Goal: Task Accomplishment & Management: Manage account settings

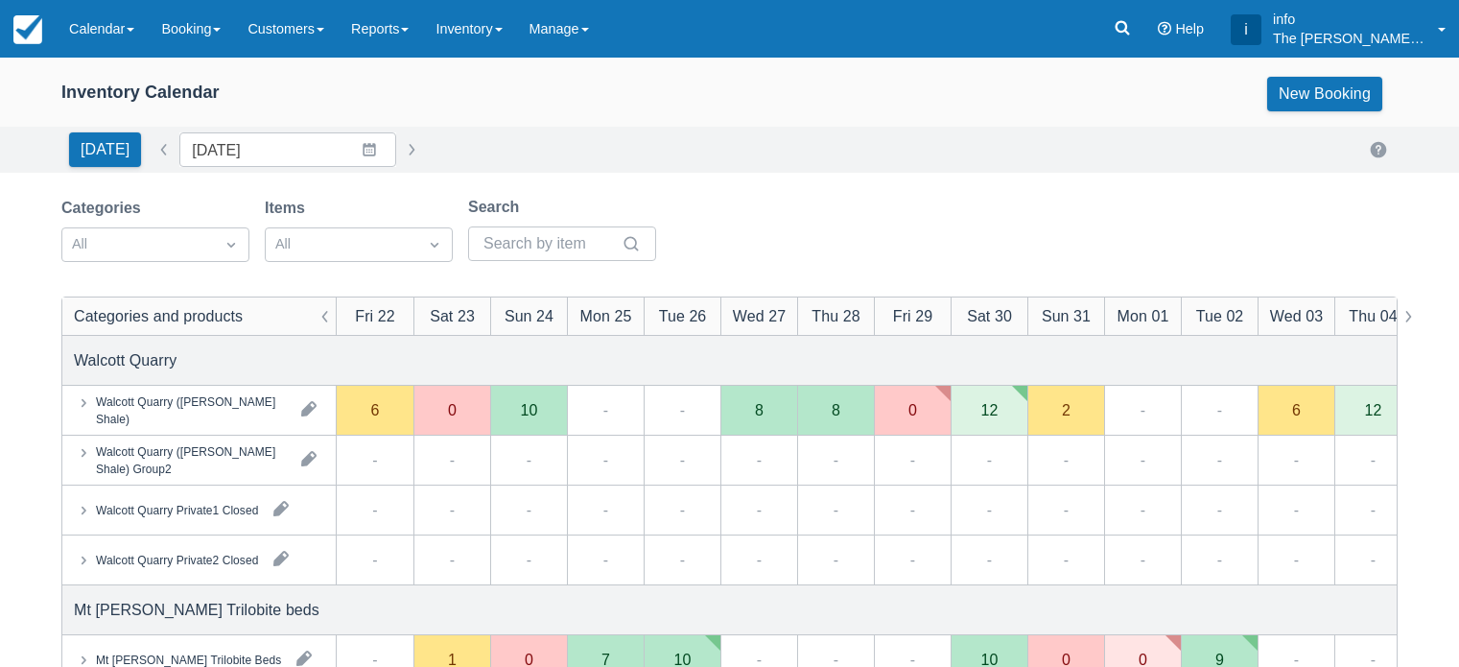
scroll to position [192, 0]
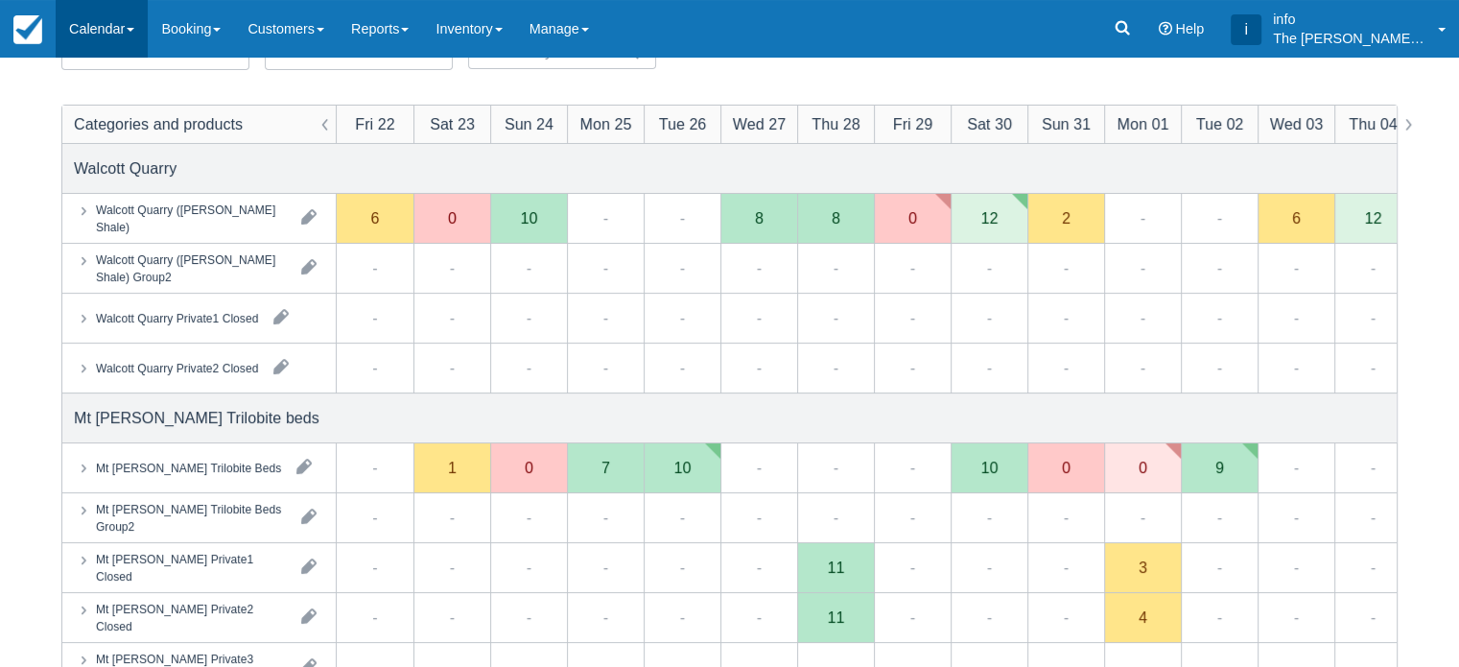
click at [125, 28] on link "Calendar" at bounding box center [102, 29] width 92 height 58
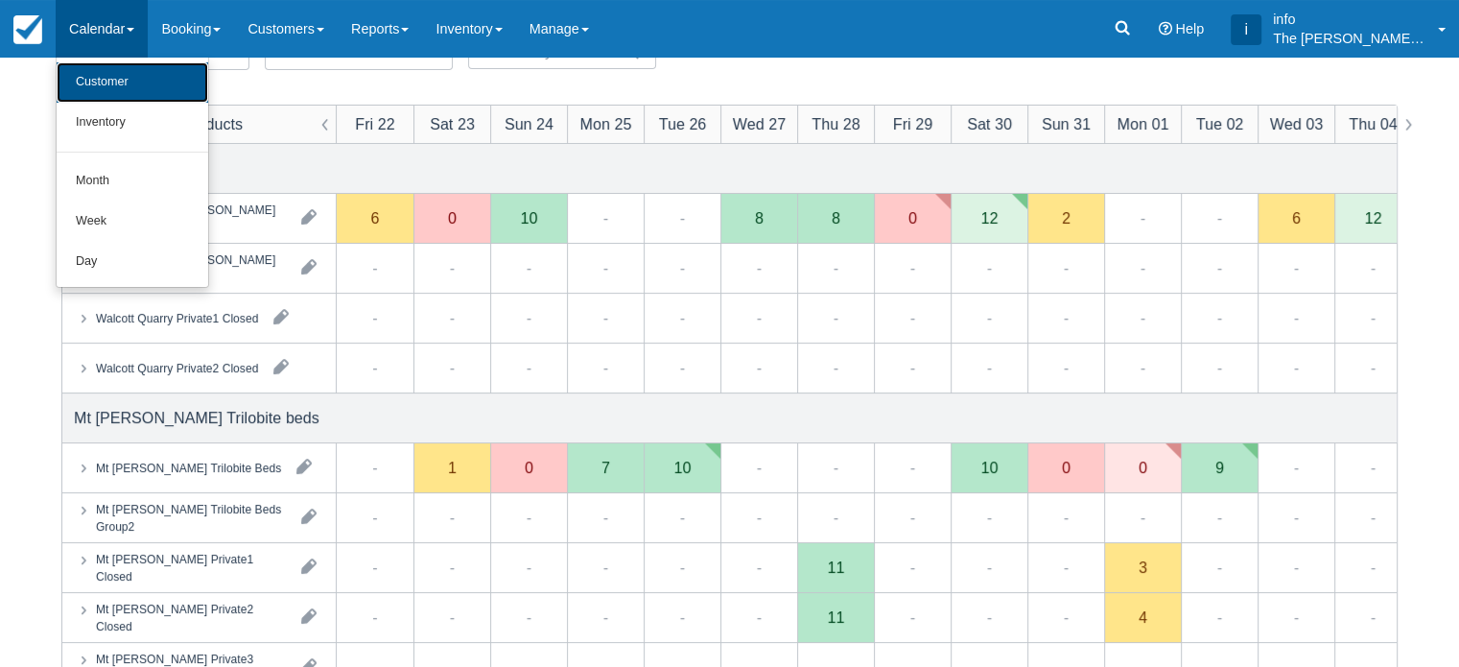
click at [123, 78] on link "Customer" at bounding box center [133, 82] width 152 height 40
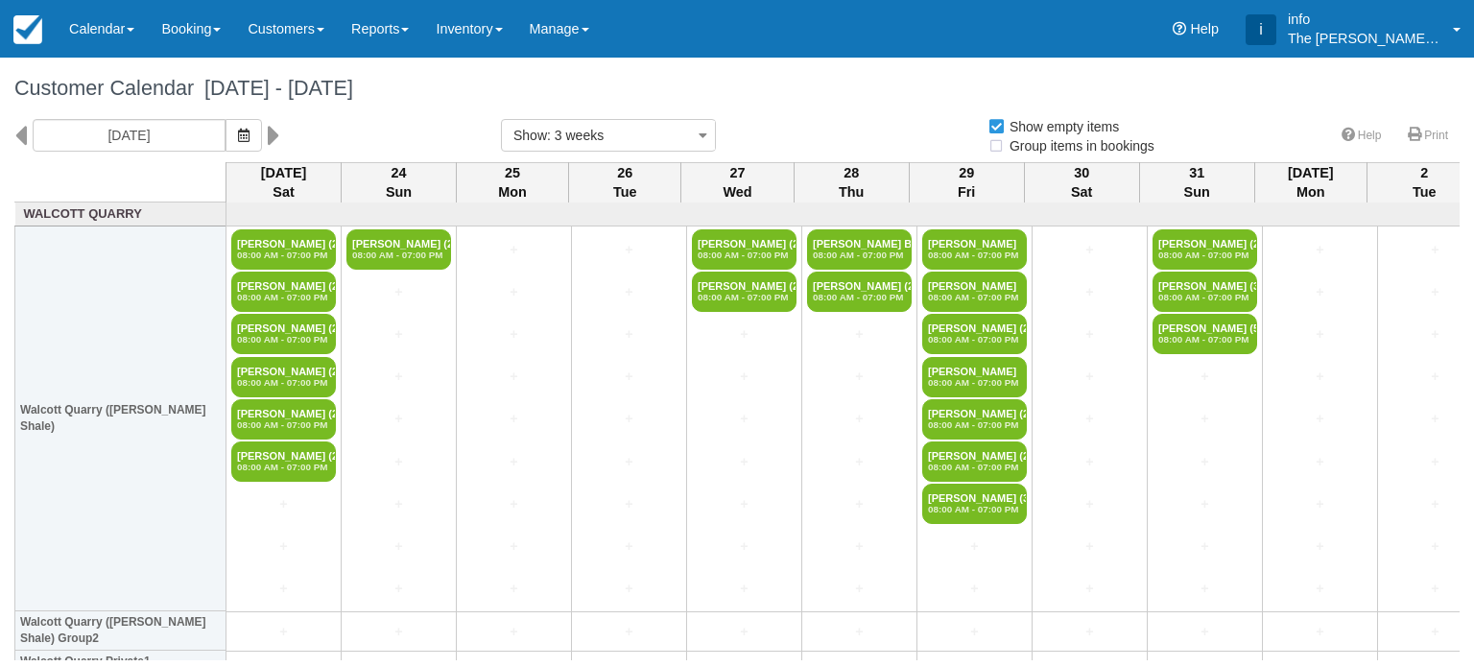
select select
click at [22, 131] on icon at bounding box center [20, 135] width 12 height 33
type input "Sat 02 August 2025"
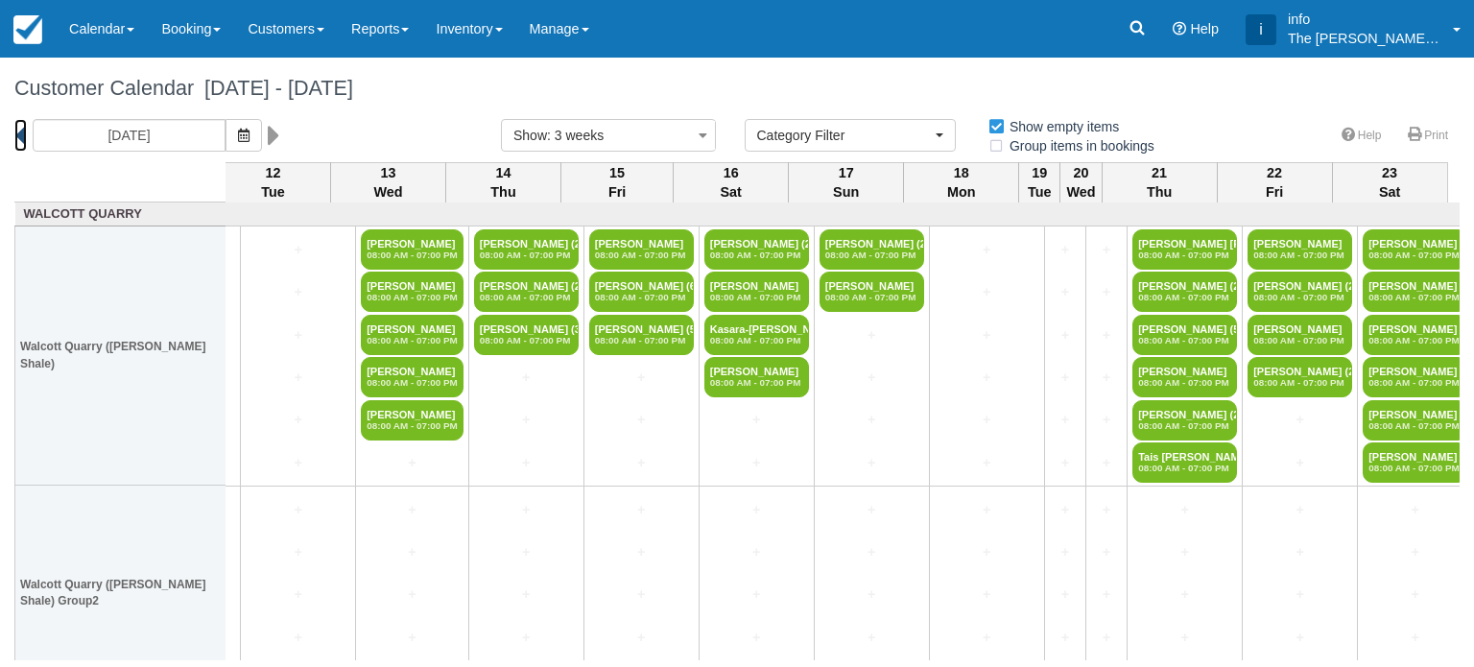
scroll to position [0, 1078]
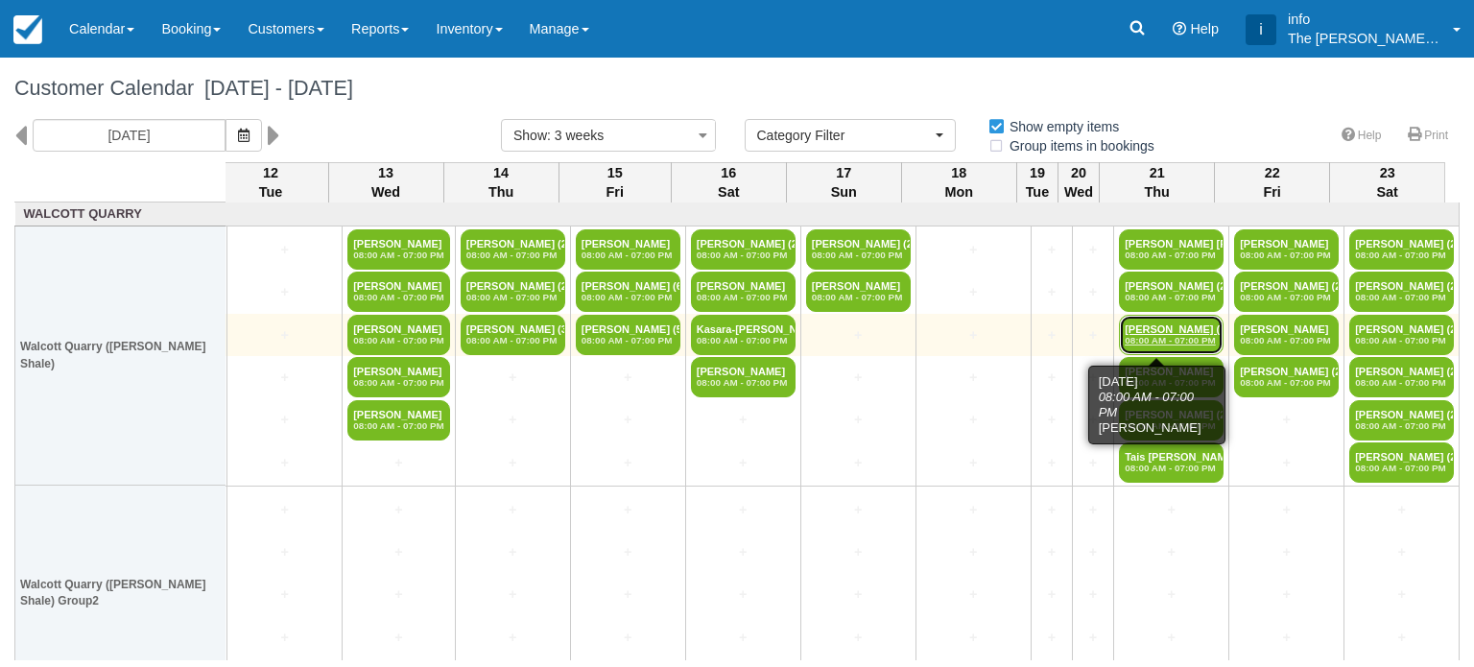
click at [1158, 331] on link "Elise Keppel (5) 08:00 AM - 07:00 PM" at bounding box center [1171, 335] width 105 height 40
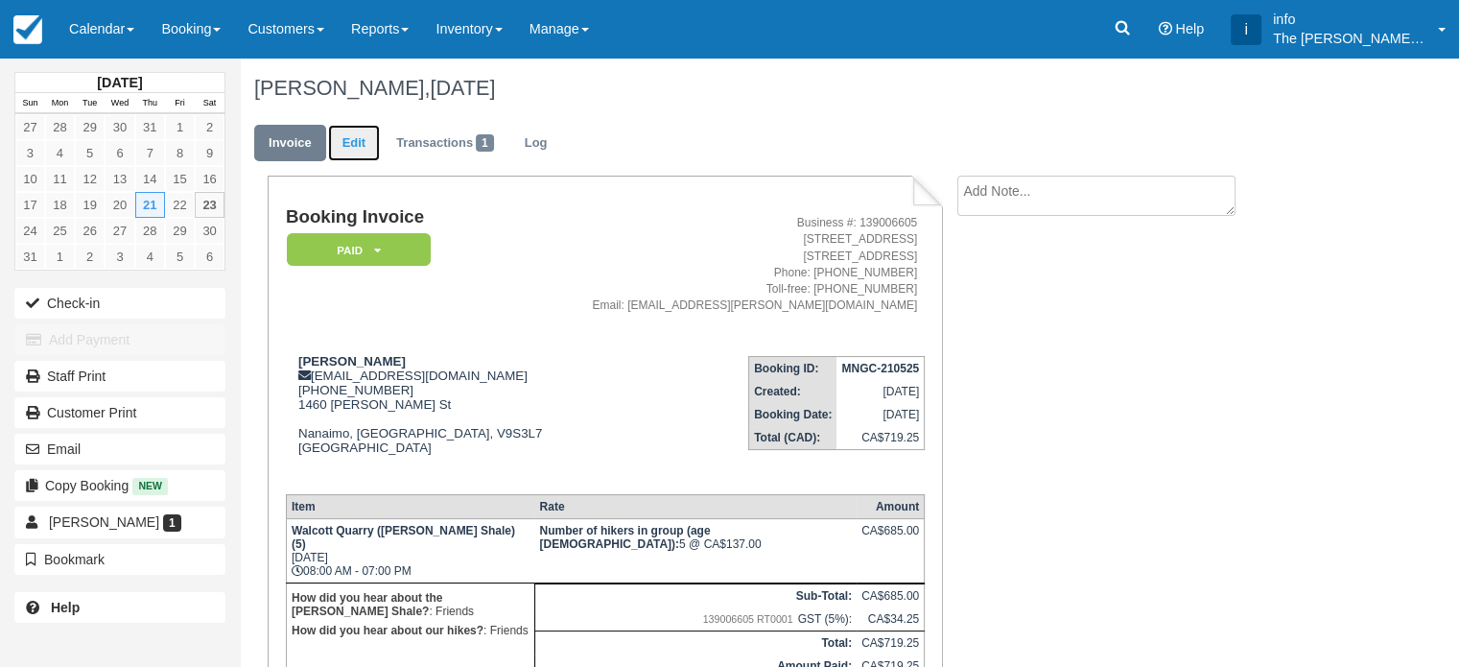
click at [361, 147] on link "Edit" at bounding box center [354, 143] width 52 height 37
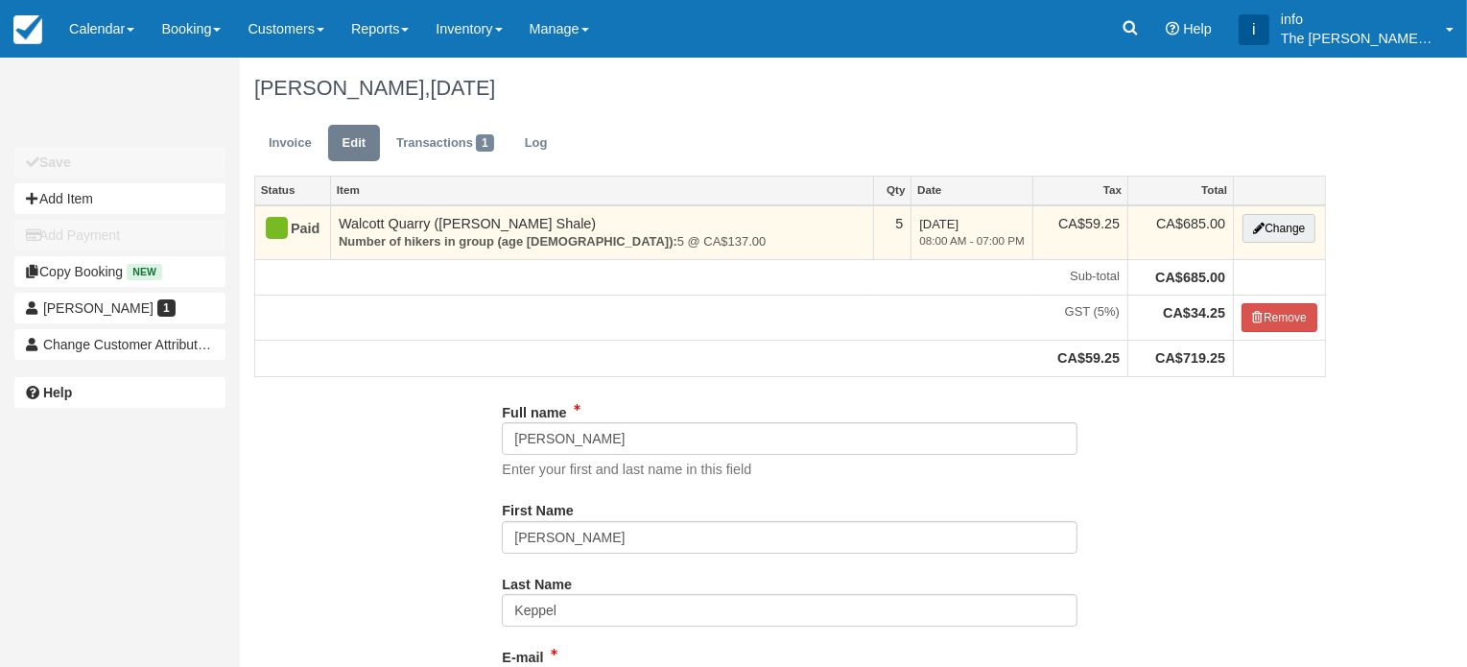
type input "(250) 740-5920"
click at [1276, 229] on button "Change" at bounding box center [1279, 228] width 73 height 29
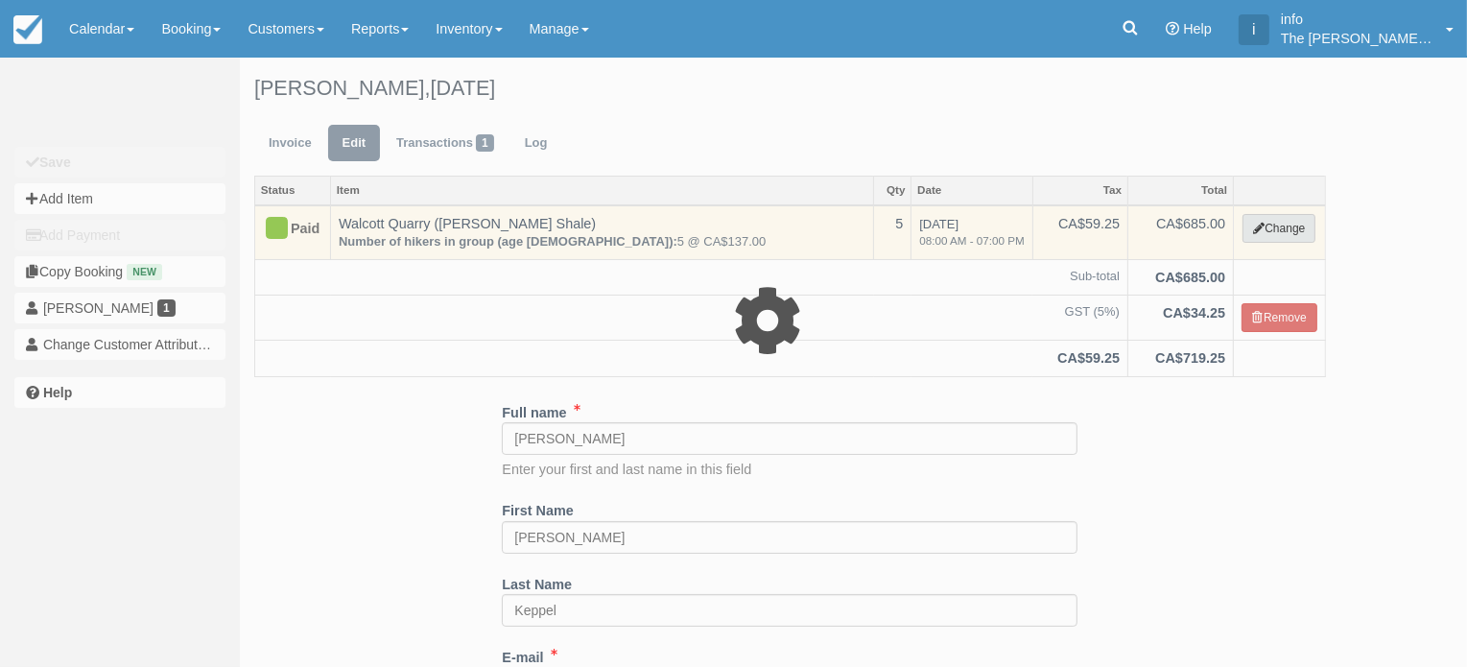
type input "685.00"
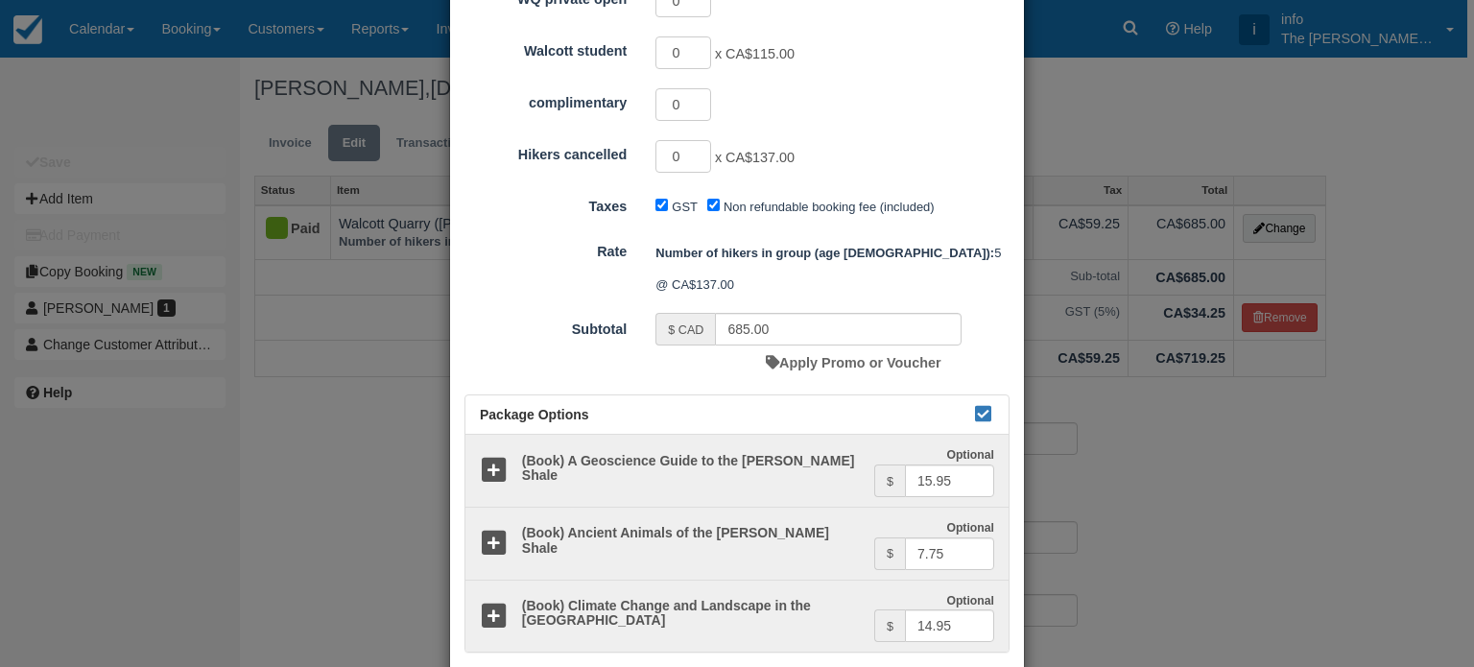
scroll to position [384, 0]
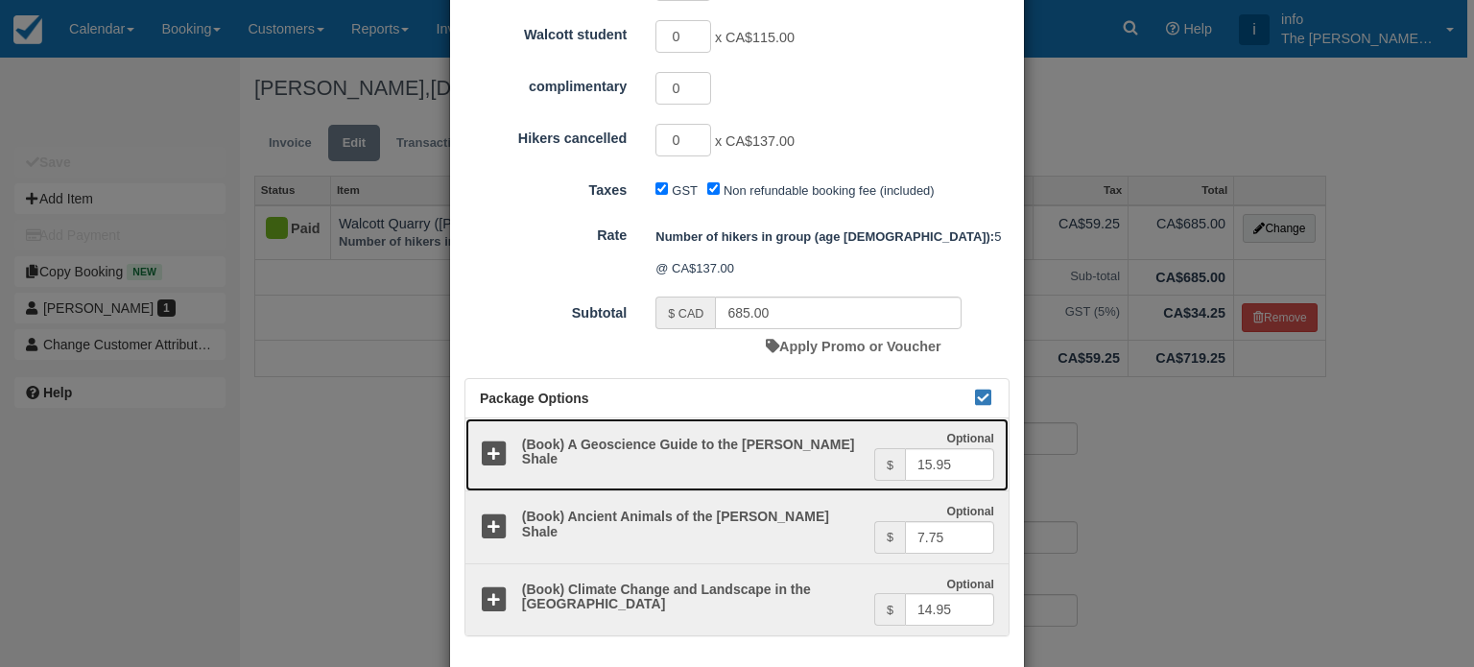
click at [492, 440] on icon at bounding box center [494, 454] width 28 height 28
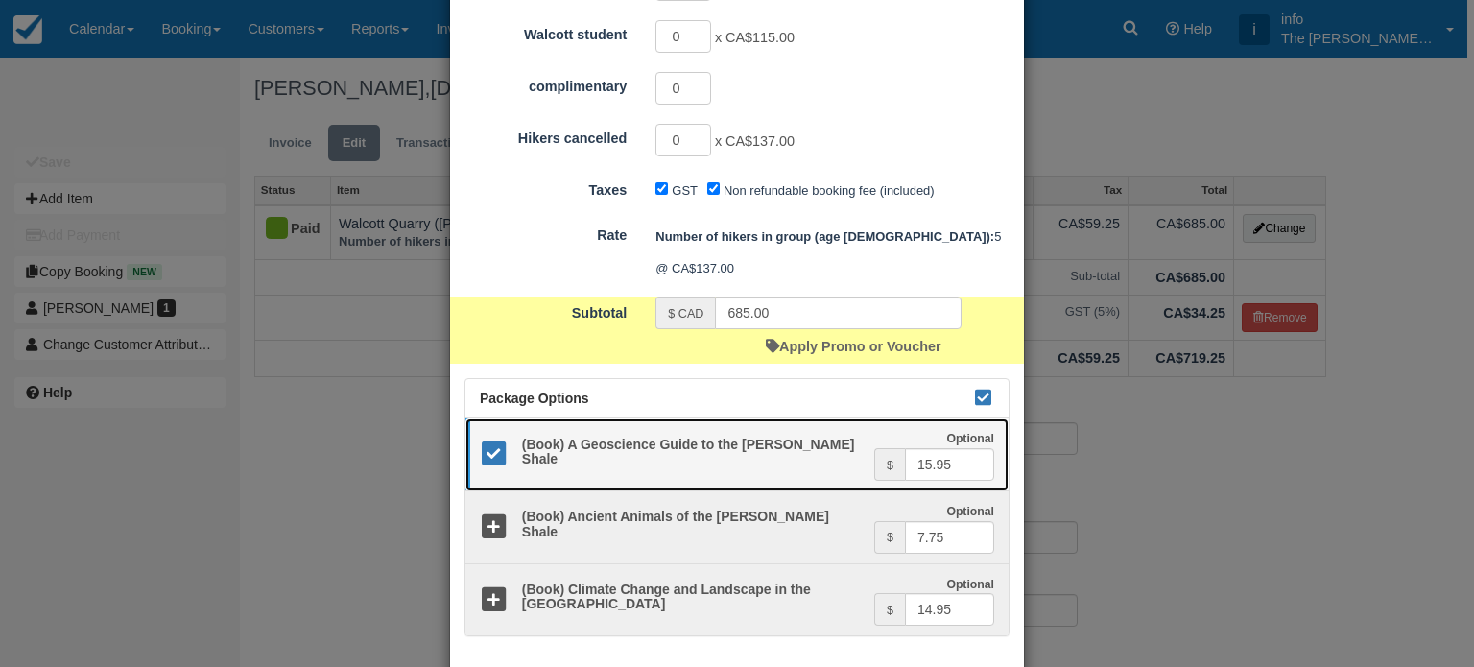
scroll to position [425, 0]
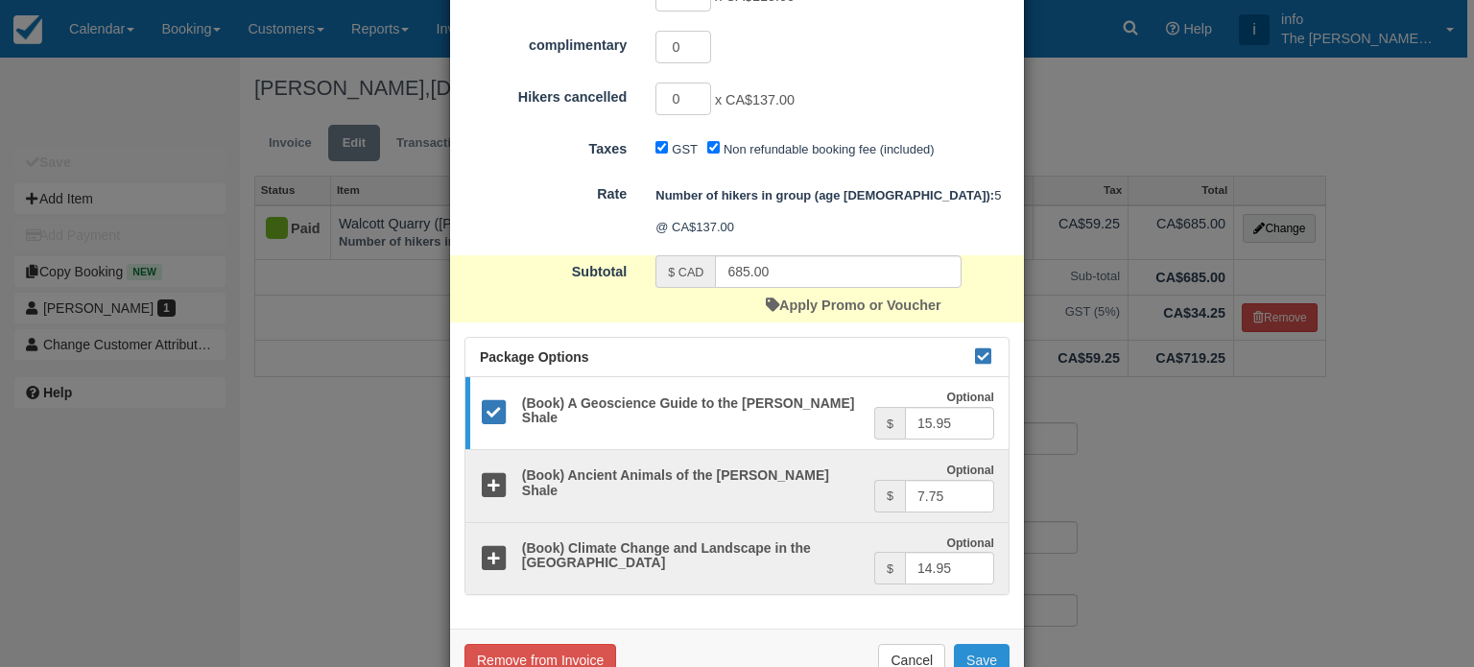
click at [989, 644] on button "Save" at bounding box center [982, 660] width 56 height 33
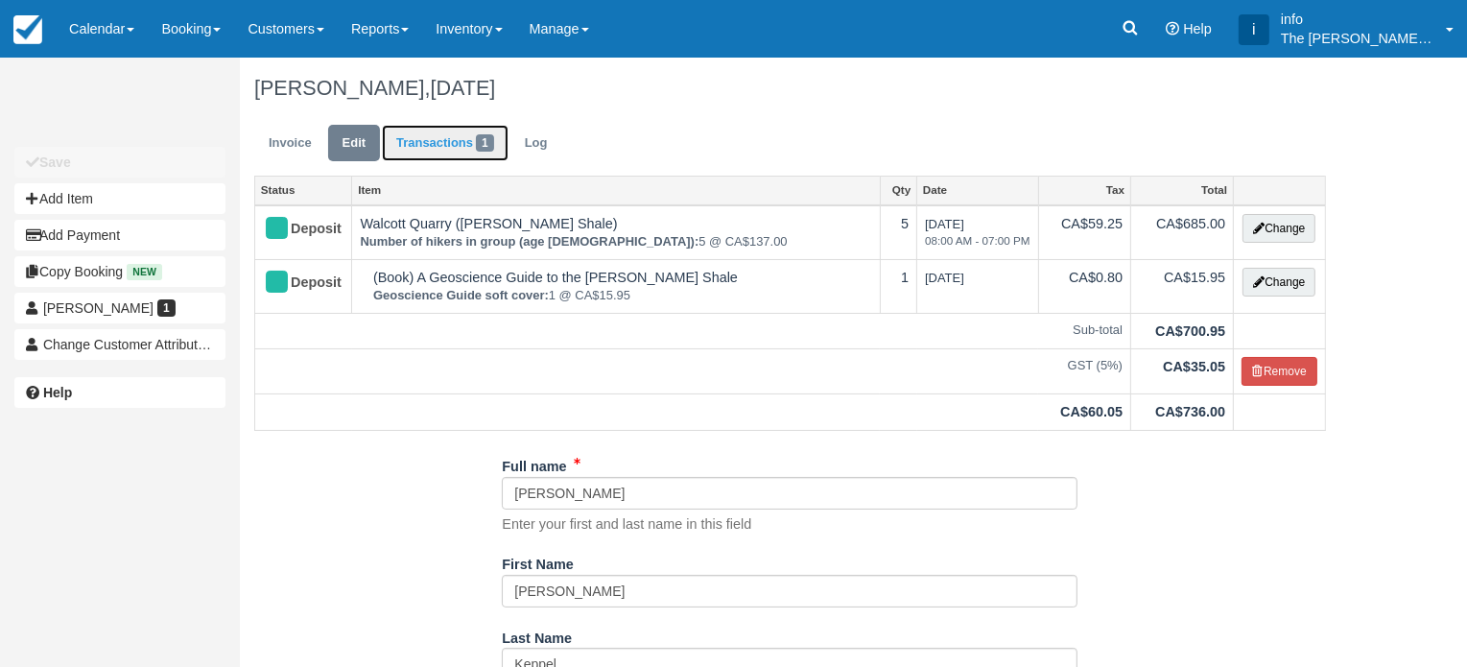
click at [463, 138] on link "Transactions 1" at bounding box center [445, 143] width 127 height 37
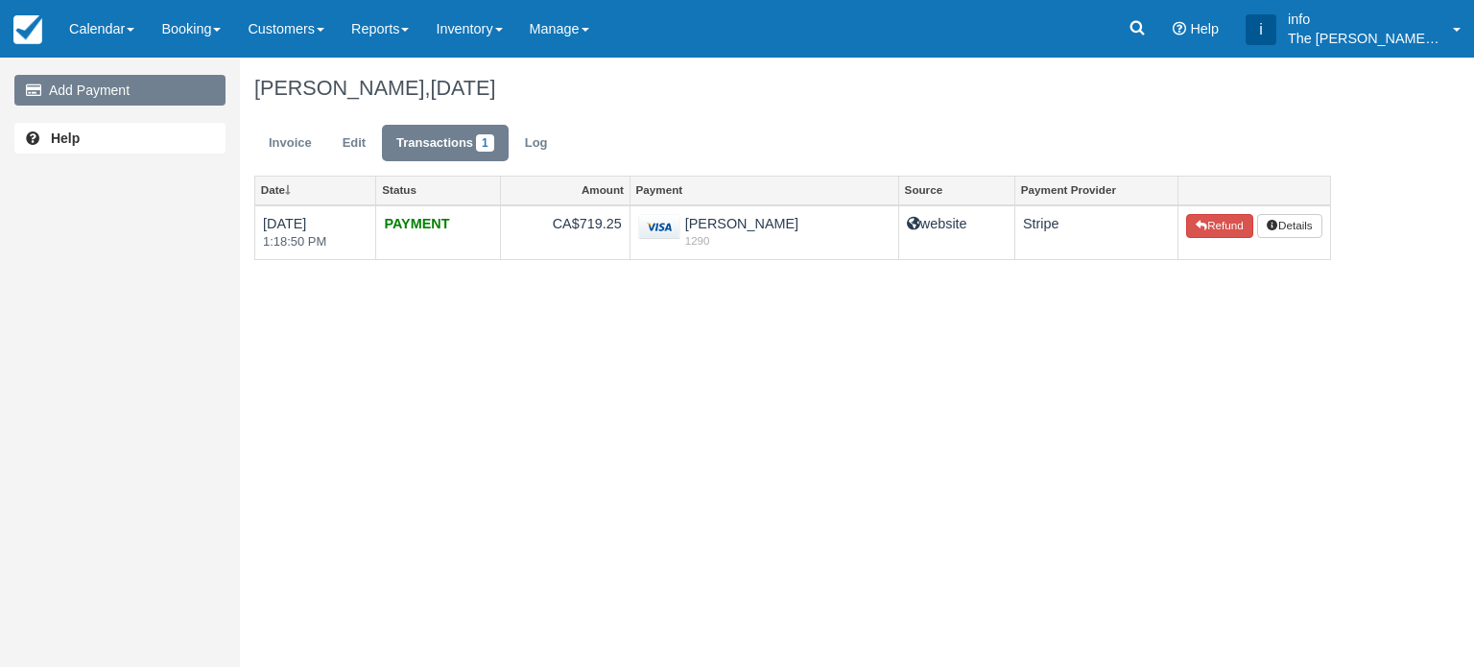
click at [109, 88] on link "Add Payment" at bounding box center [119, 90] width 211 height 31
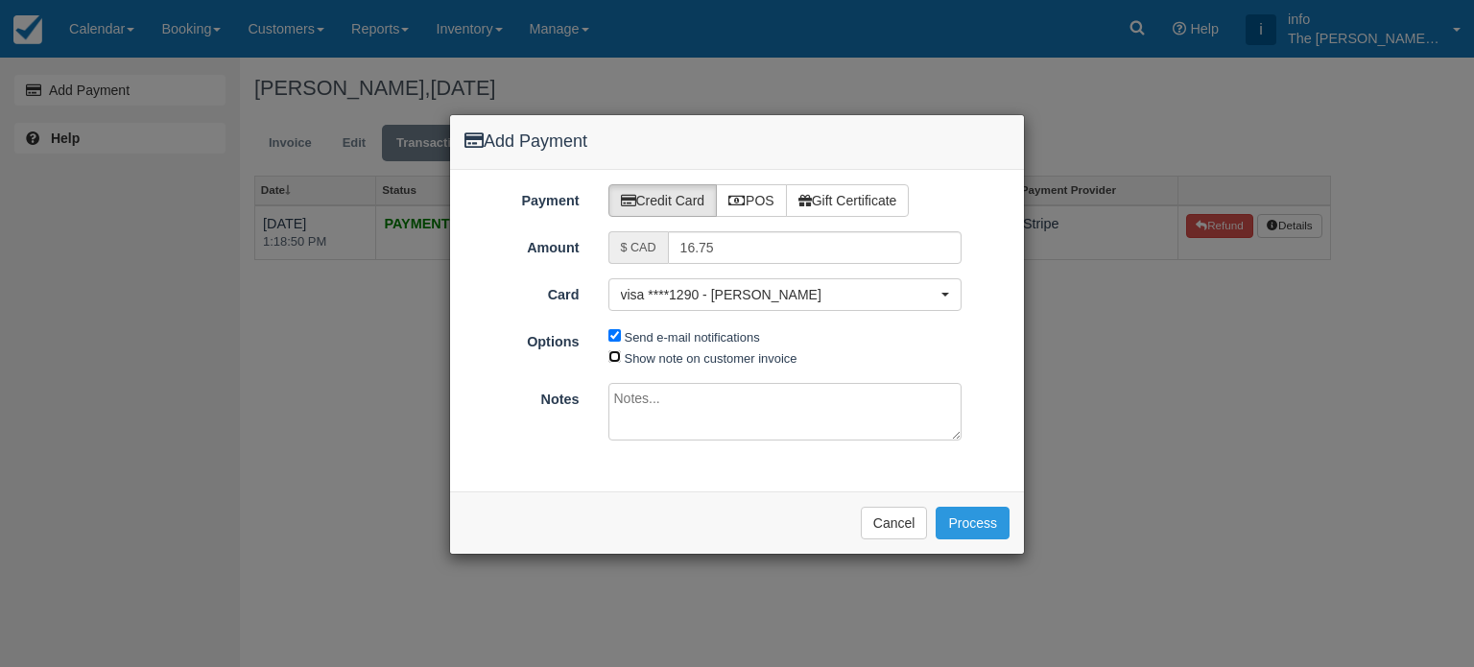
click at [612, 358] on input "Show note on customer invoice" at bounding box center [614, 356] width 12 height 12
checkbox input "true"
click at [954, 523] on button "Process" at bounding box center [973, 523] width 74 height 33
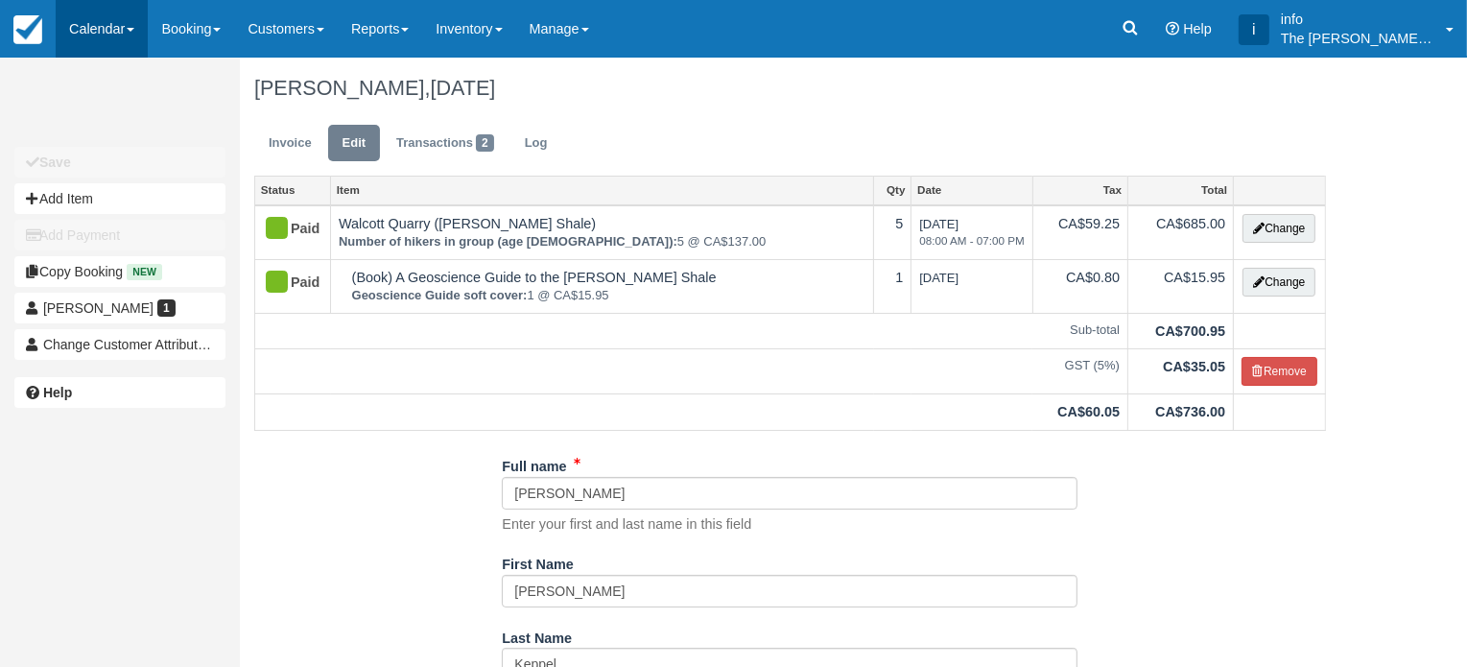
click at [96, 29] on link "Calendar" at bounding box center [102, 29] width 92 height 58
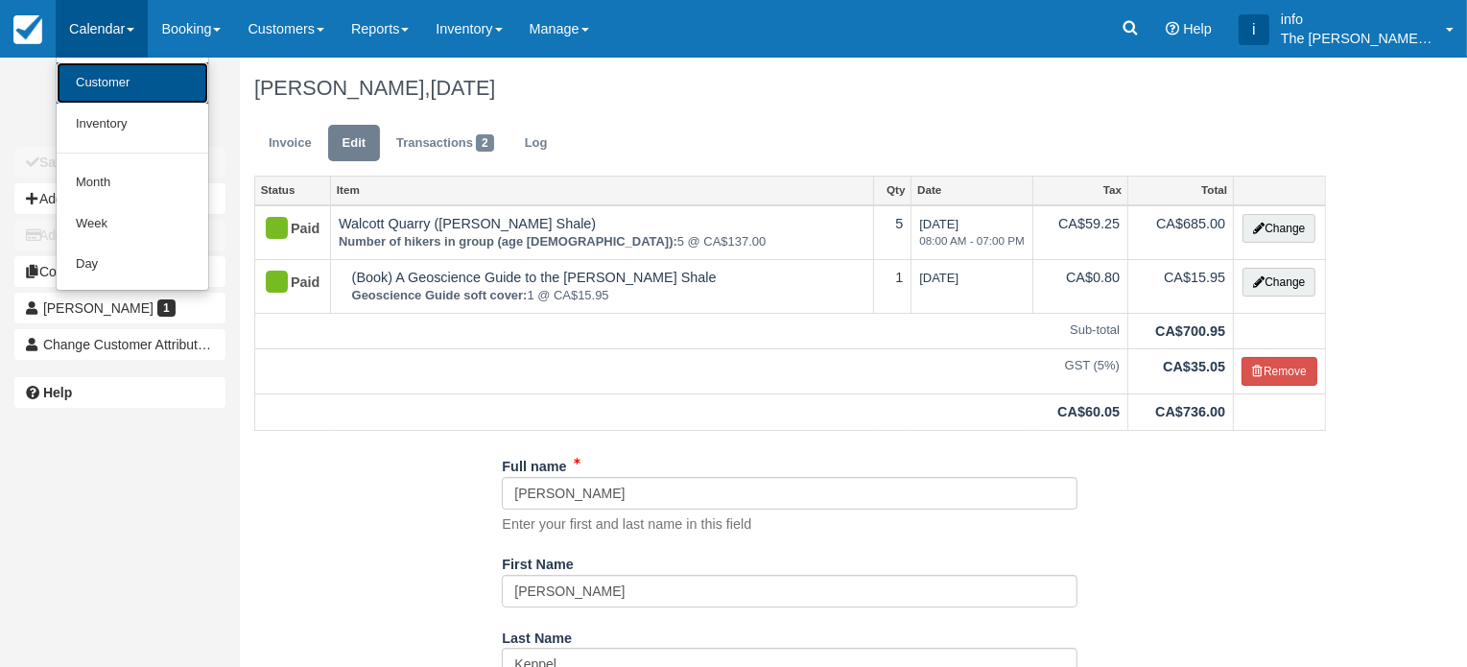
click at [107, 82] on link "Customer" at bounding box center [133, 82] width 152 height 41
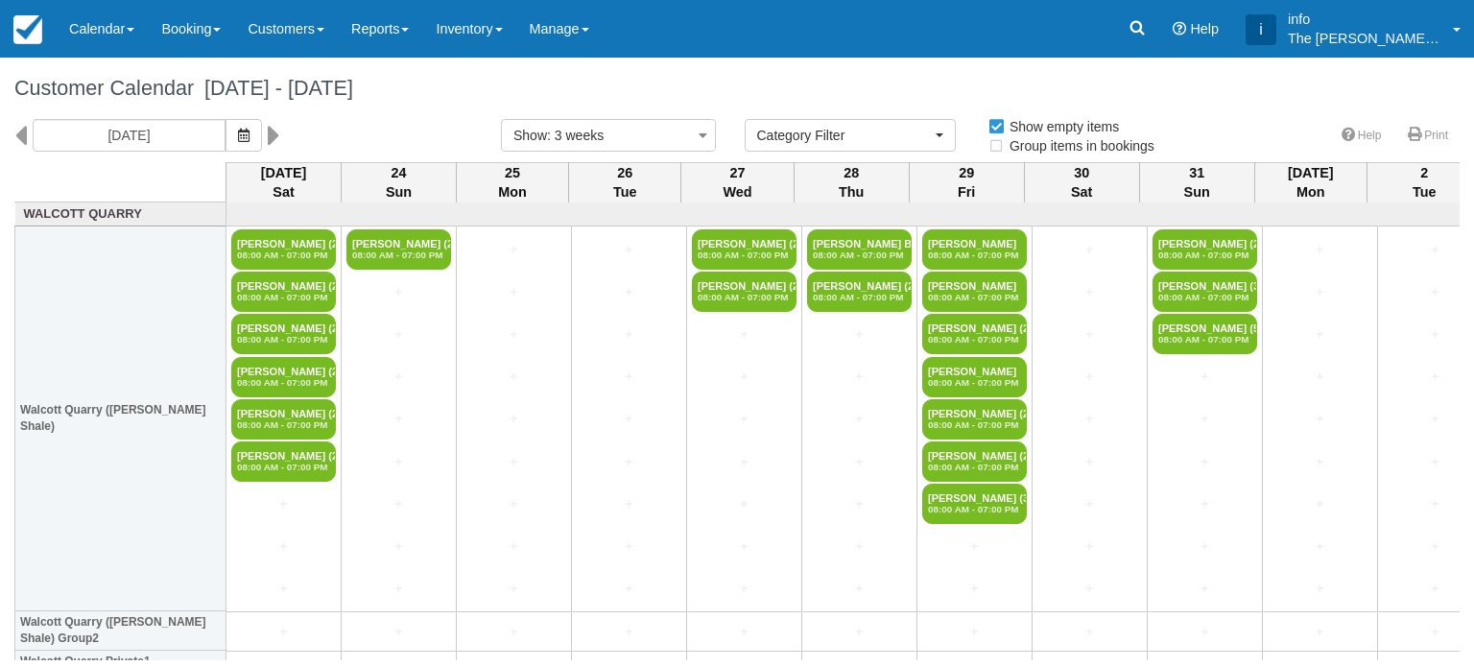
select select
click at [19, 145] on icon at bounding box center [20, 135] width 12 height 33
type input "[DATE]"
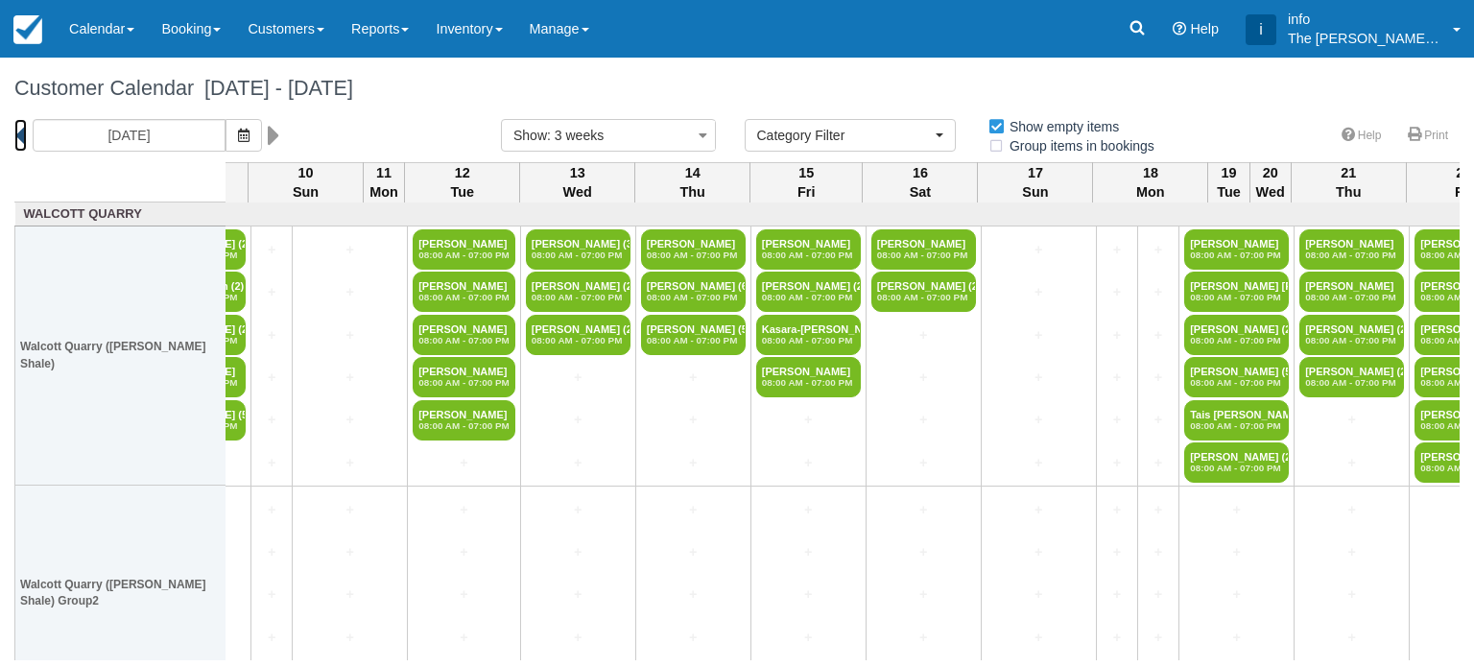
scroll to position [0, 1078]
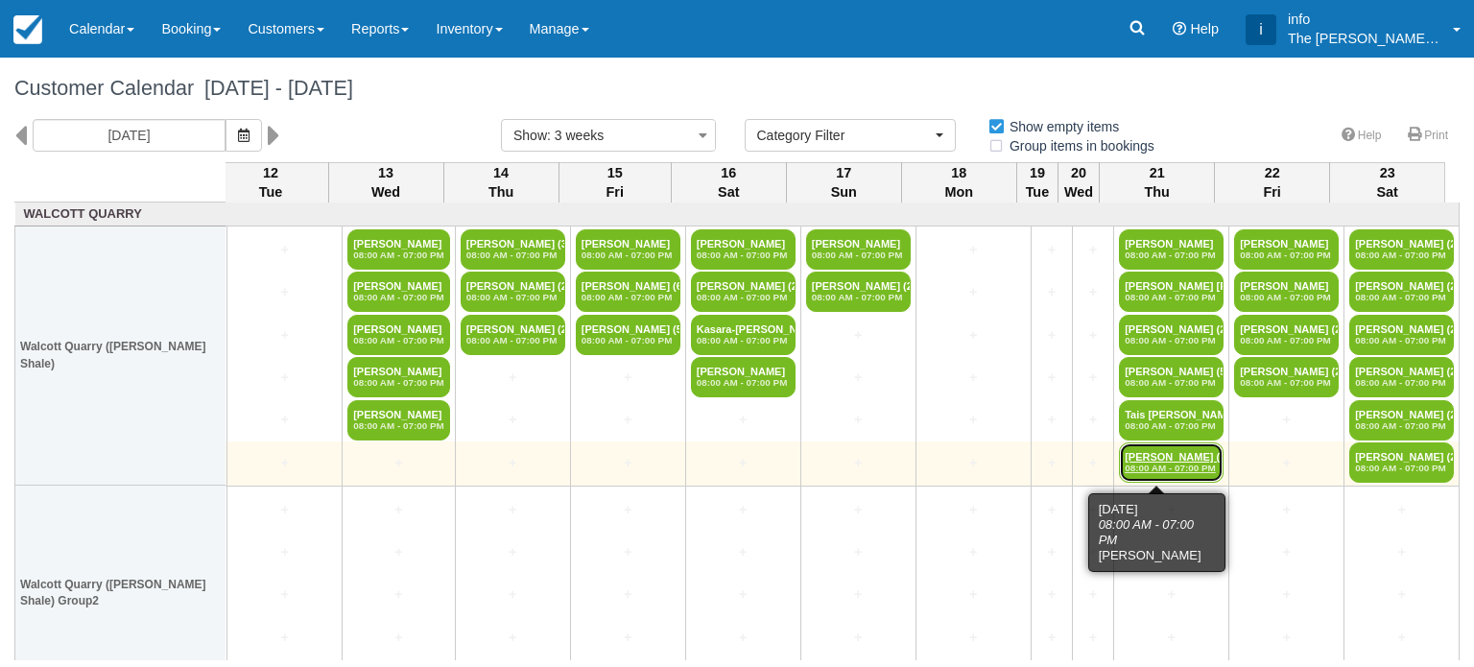
click at [1153, 459] on link "Eric Shea-Brown (2) 08:00 AM - 07:00 PM" at bounding box center [1171, 462] width 105 height 40
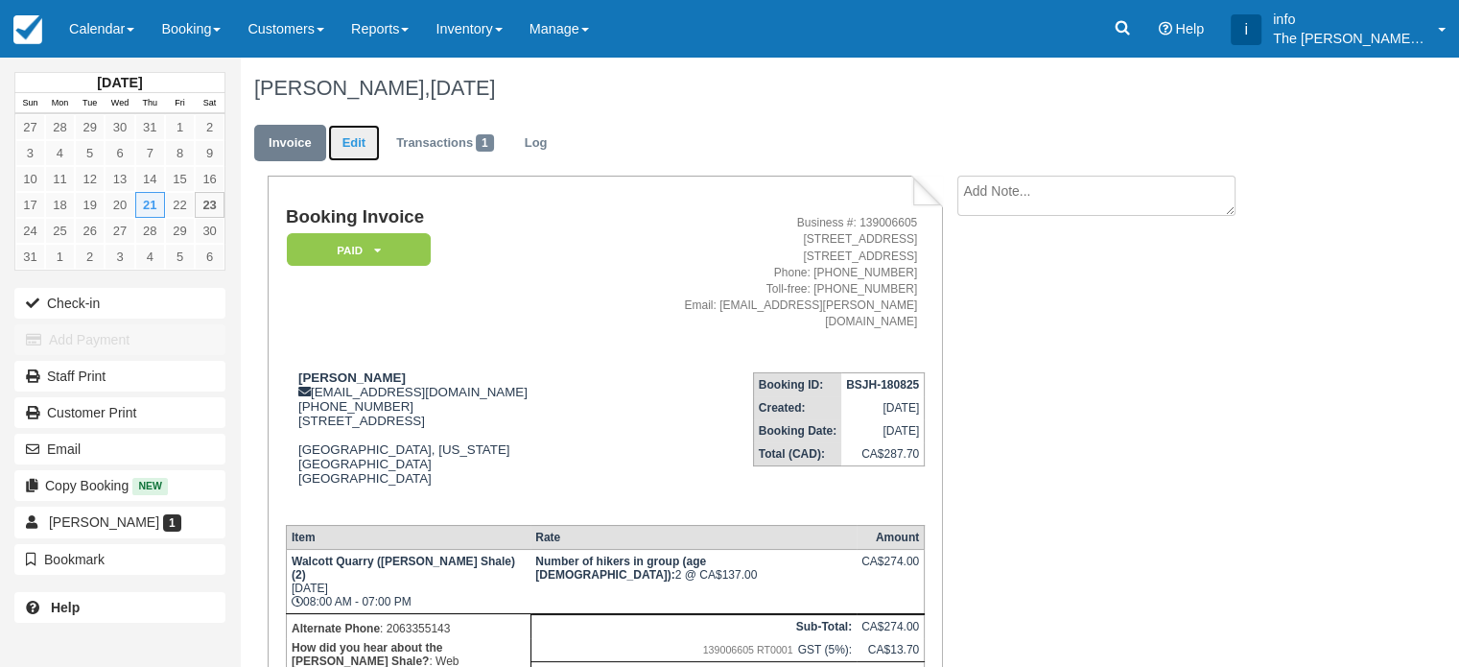
click at [361, 141] on link "Edit" at bounding box center [354, 143] width 52 height 37
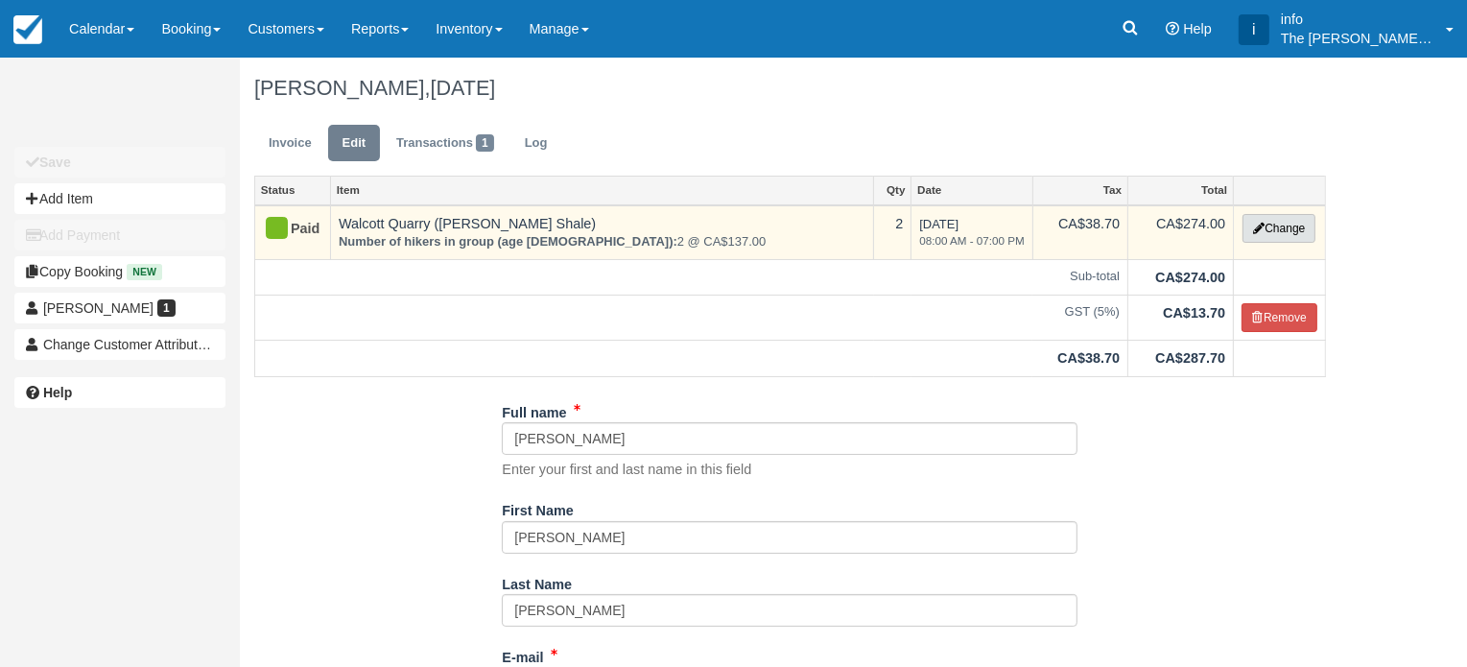
click at [1280, 230] on button "Change" at bounding box center [1279, 228] width 73 height 29
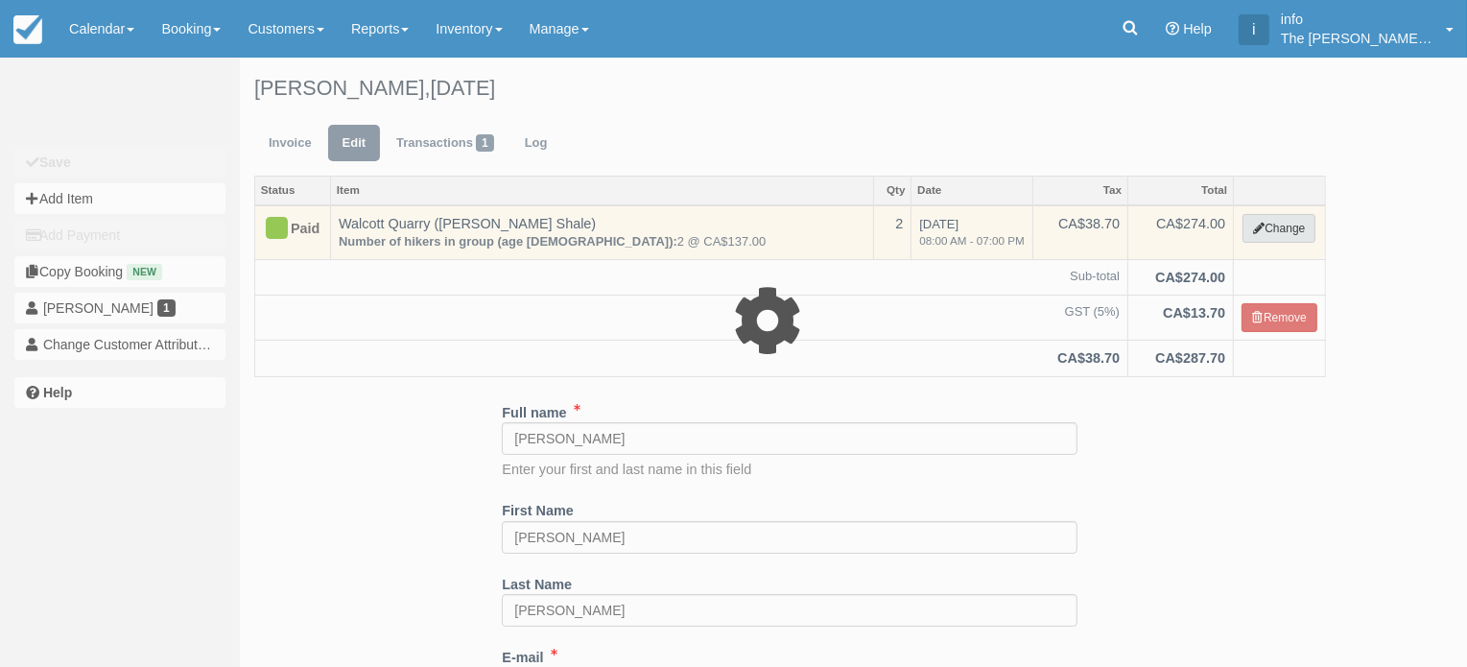
type input "274.00"
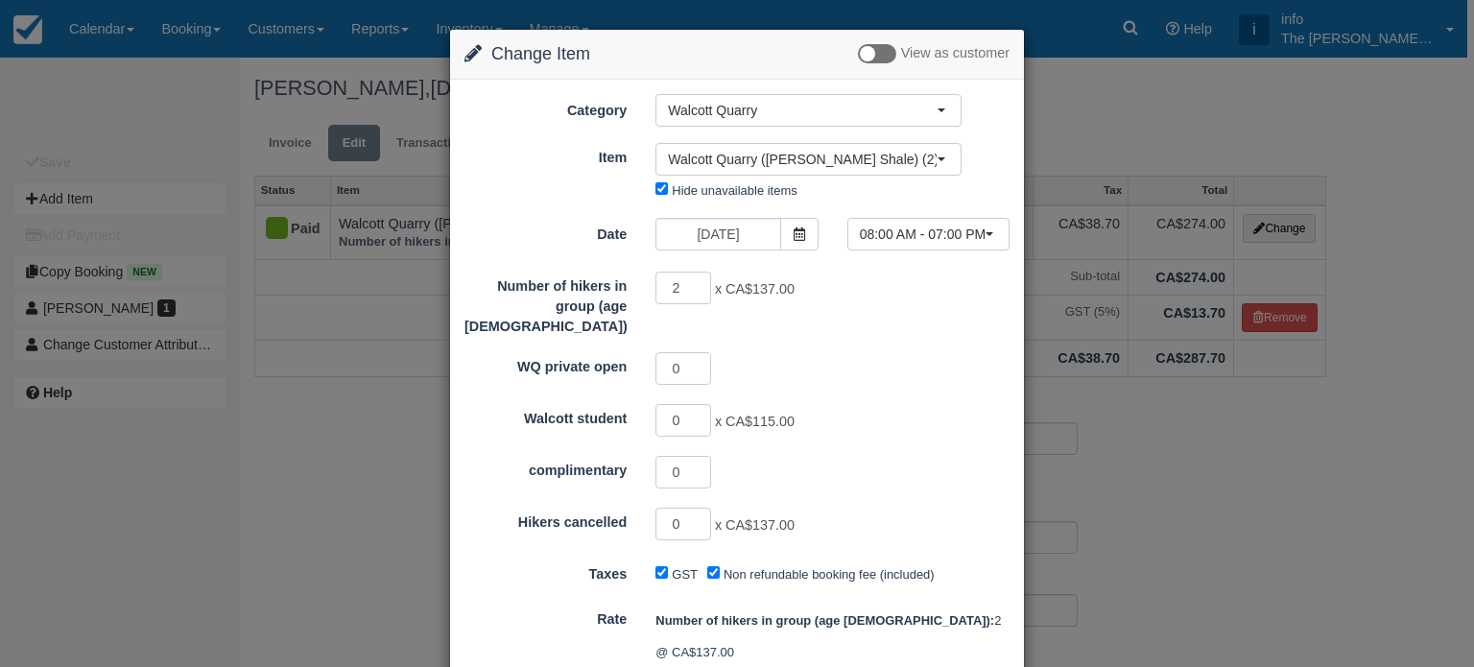
scroll to position [384, 0]
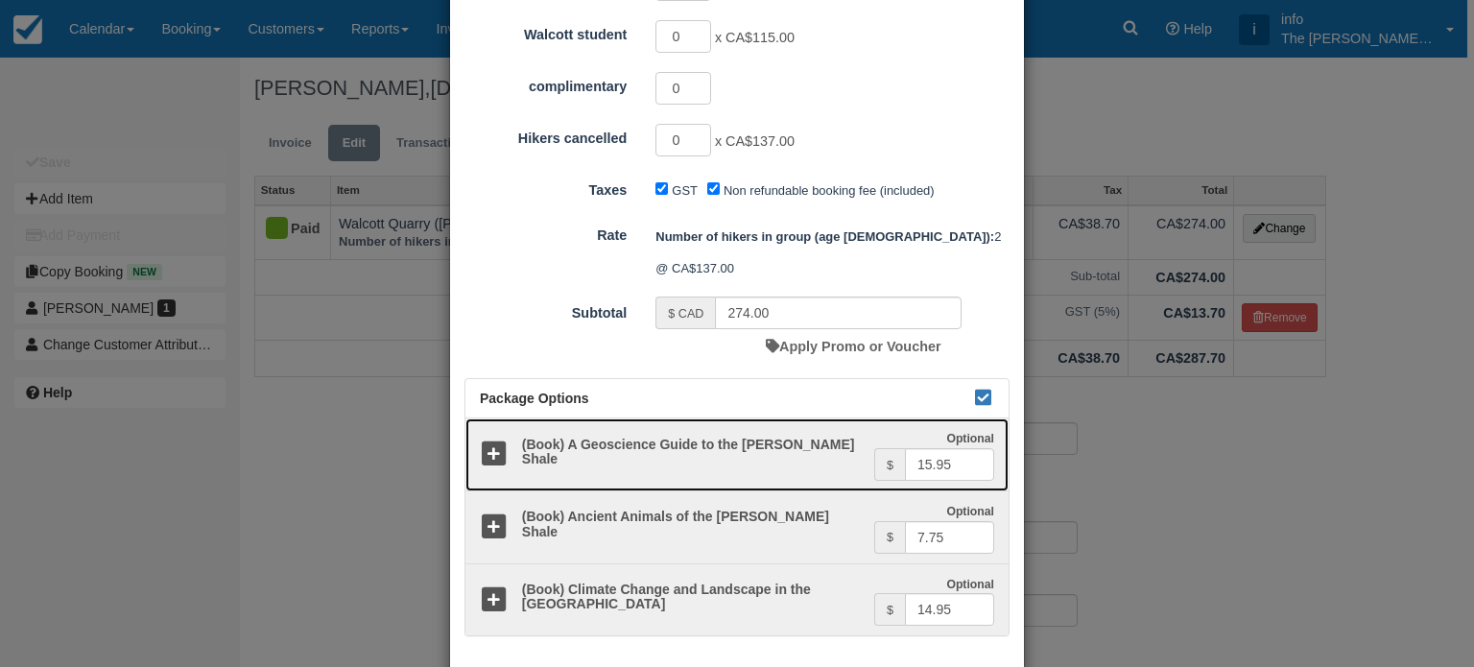
click at [493, 440] on icon at bounding box center [494, 454] width 28 height 28
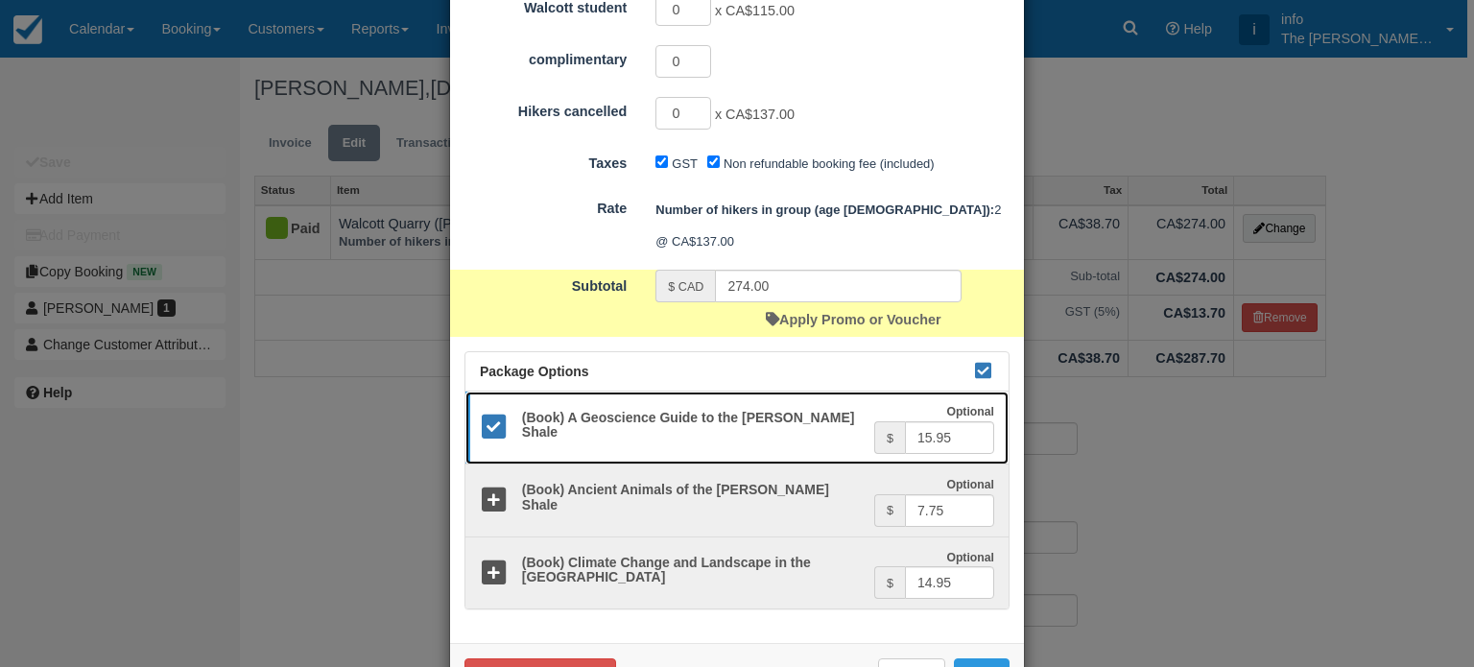
scroll to position [425, 0]
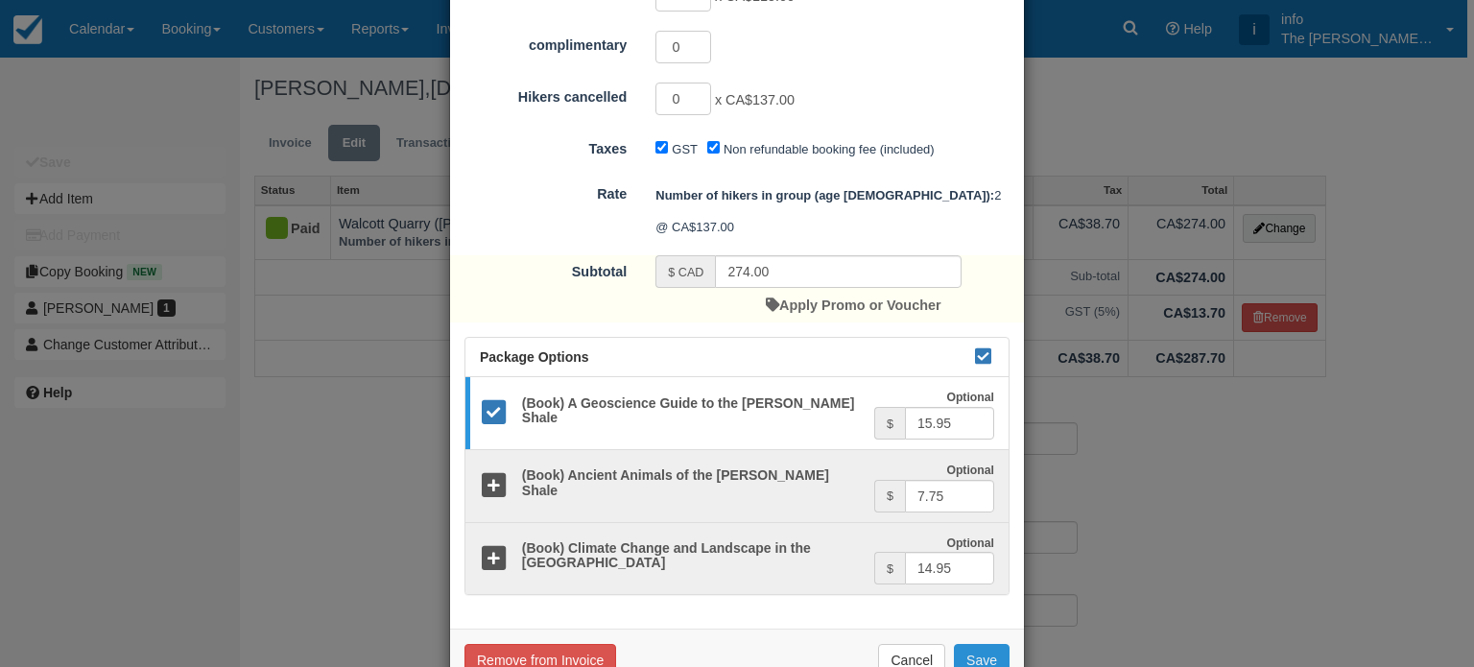
click at [967, 644] on button "Save" at bounding box center [982, 660] width 56 height 33
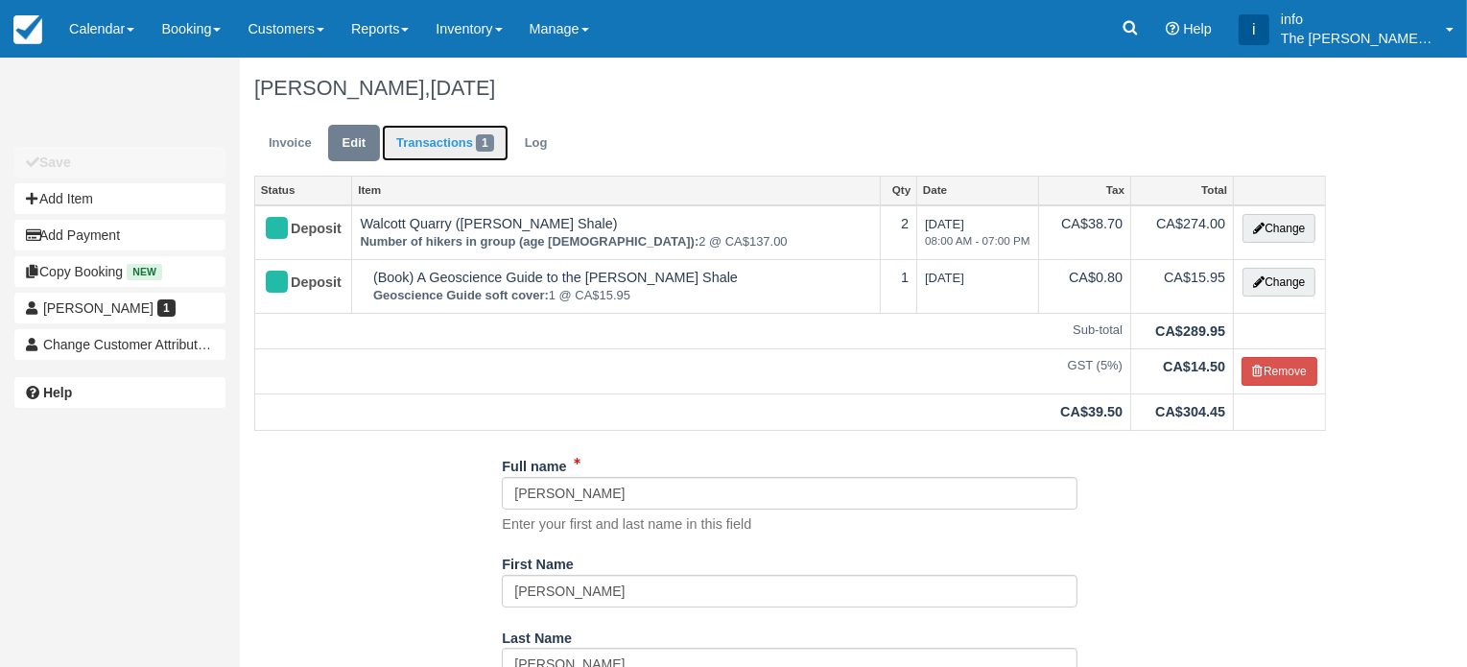
click at [415, 137] on link "Transactions 1" at bounding box center [445, 143] width 127 height 37
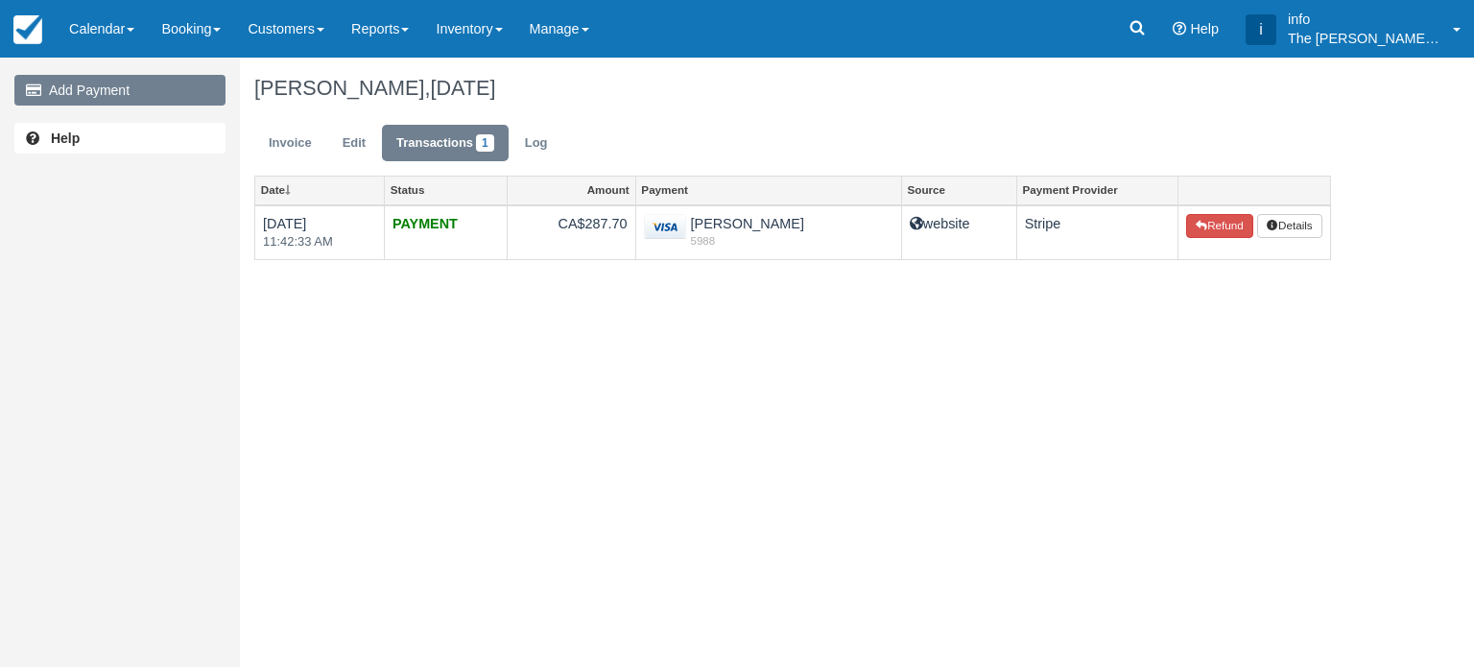
click at [105, 83] on link "Add Payment" at bounding box center [119, 90] width 211 height 31
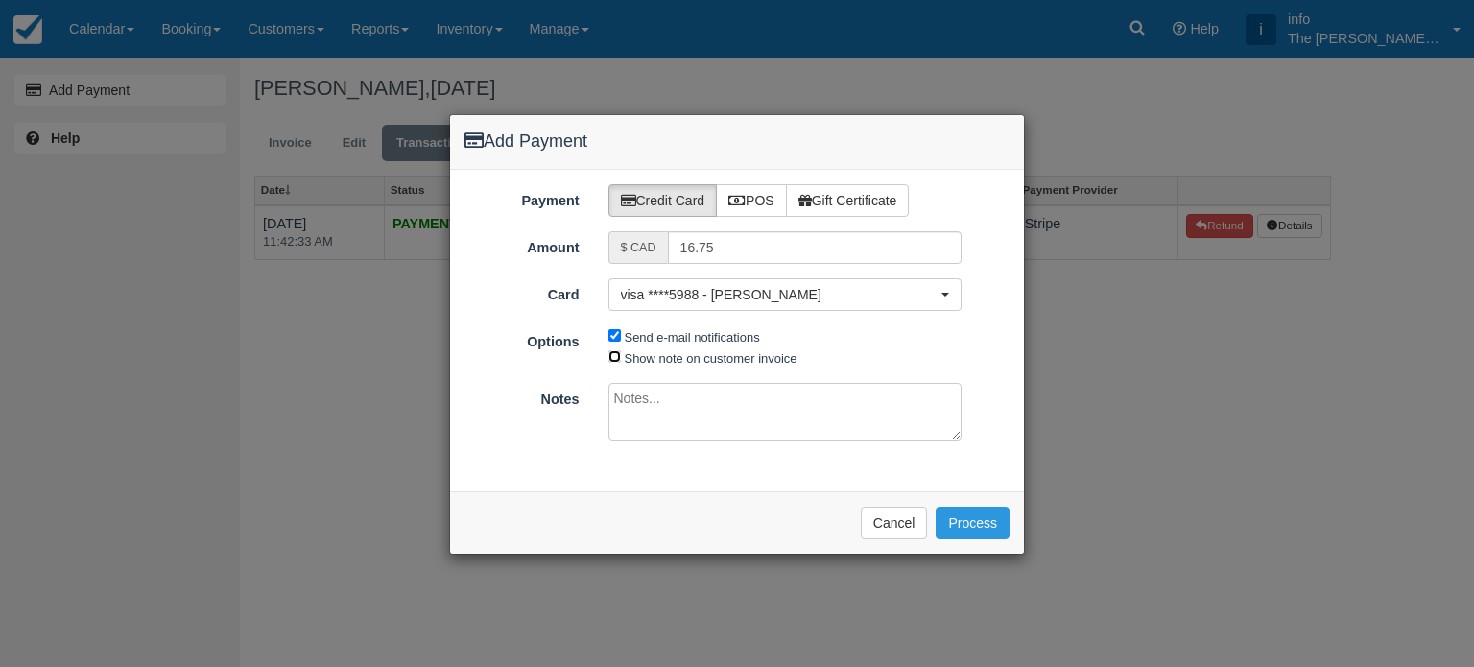
click at [617, 356] on input "Show note on customer invoice" at bounding box center [614, 356] width 12 height 12
checkbox input "true"
click at [966, 530] on button "Process" at bounding box center [973, 523] width 74 height 33
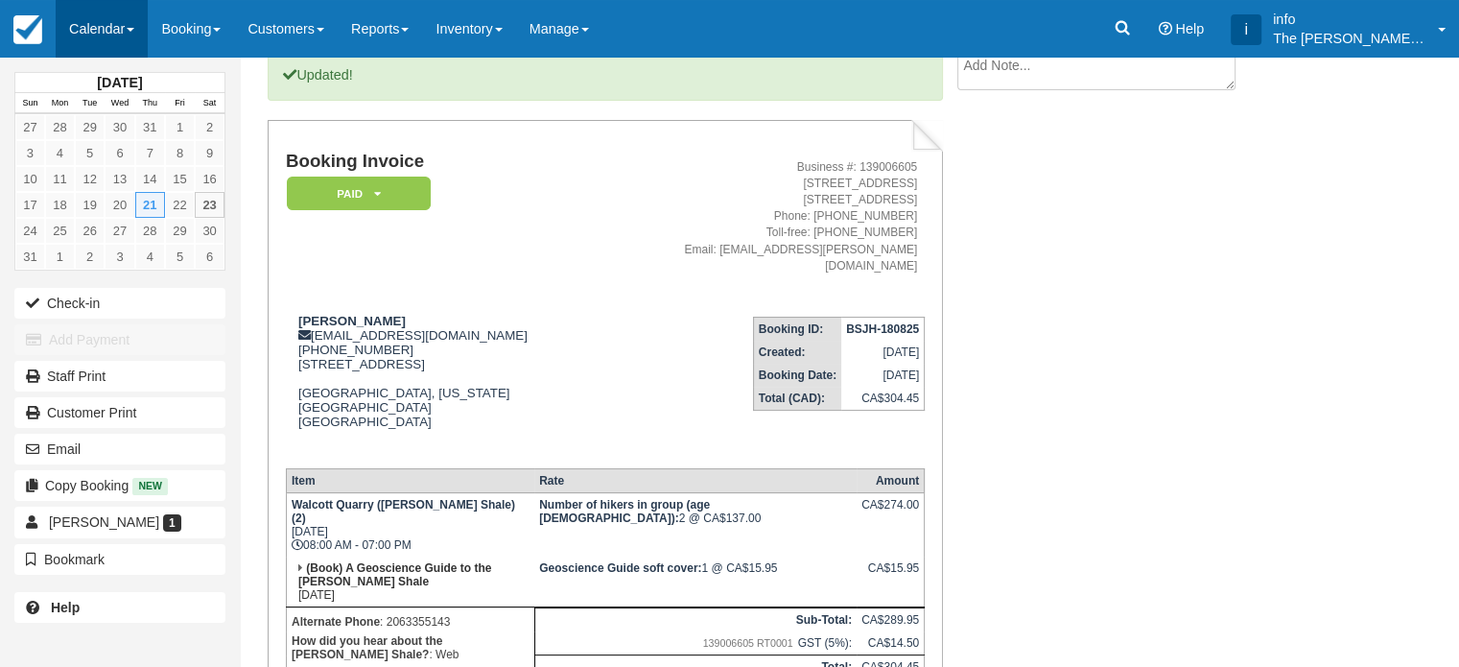
scroll to position [88, 0]
